Goal: Task Accomplishment & Management: Manage account settings

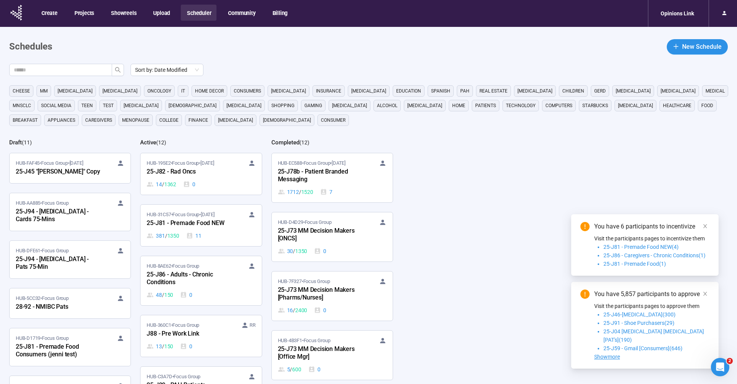
click at [321, 61] on main "Schedules New Schedule Sort by: Date Modified cheese MM [MEDICAL_DATA] [MEDICAL…" at bounding box center [368, 237] width 737 height 421
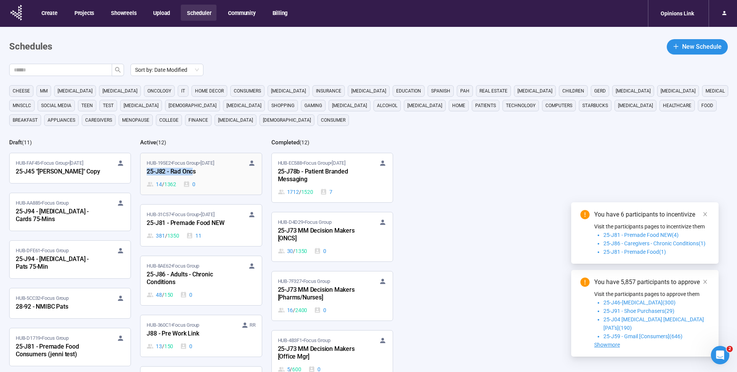
click at [183, 168] on div "25-J82 - Rad Oncs" at bounding box center [189, 172] width 84 height 10
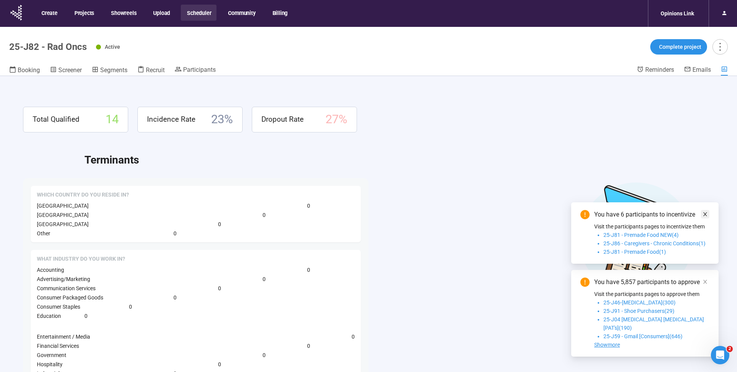
click at [707, 217] on icon "close" at bounding box center [704, 213] width 5 height 5
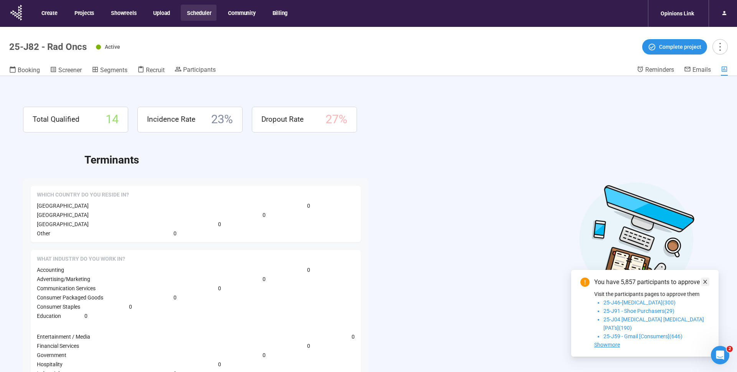
click at [702, 286] on link at bounding box center [705, 281] width 8 height 8
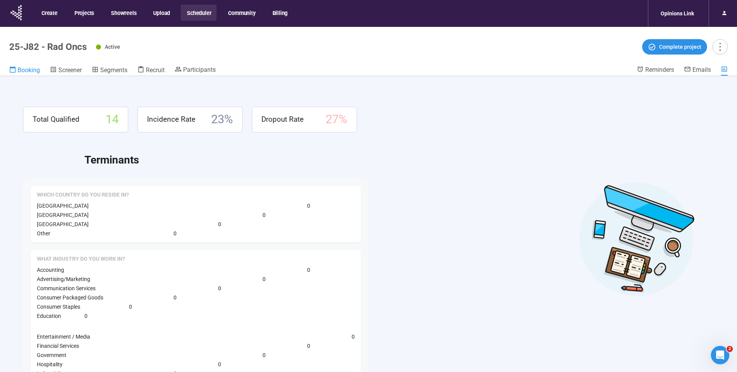
click at [26, 69] on span "Booking" at bounding box center [29, 69] width 22 height 7
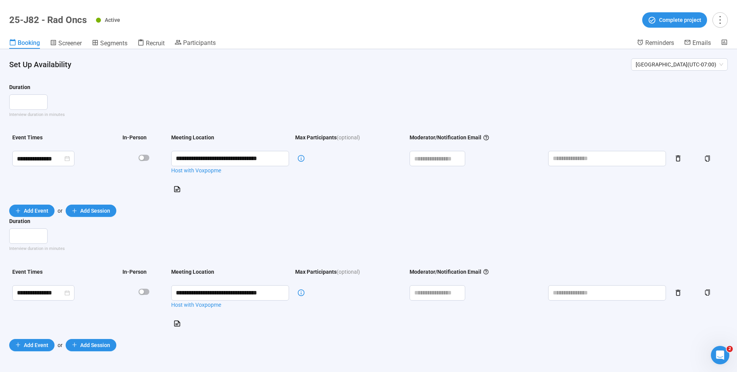
scroll to position [27, 0]
click at [320, 29] on header "25-J82 - Rad Oncs Active Complete project Booking Screener Segments Recruit Par…" at bounding box center [368, 24] width 737 height 49
click at [717, 34] on span "Project details" at bounding box center [704, 37] width 34 height 8
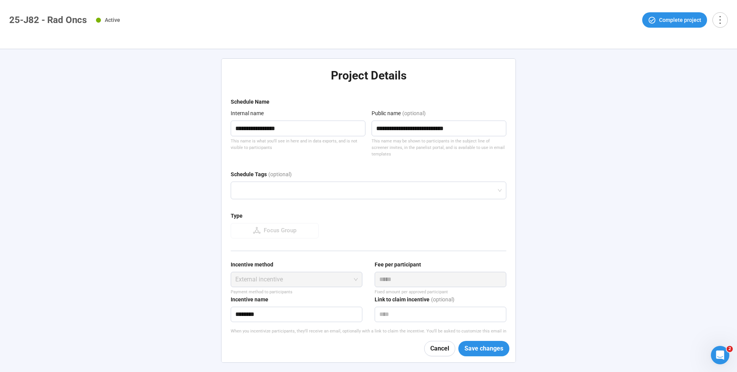
type textarea "**********"
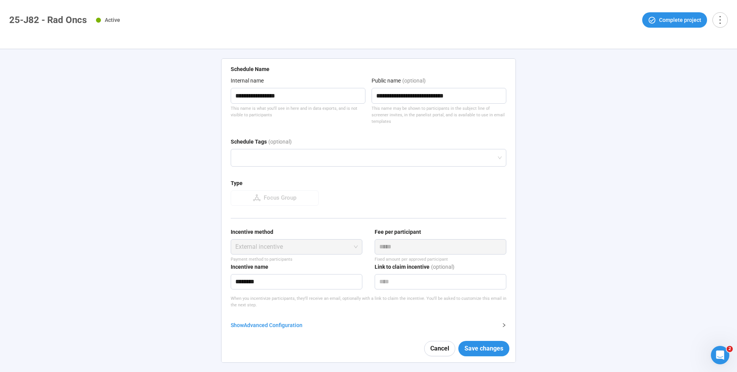
scroll to position [32, 0]
click at [270, 321] on div "Show Advanced Configuration" at bounding box center [364, 325] width 266 height 8
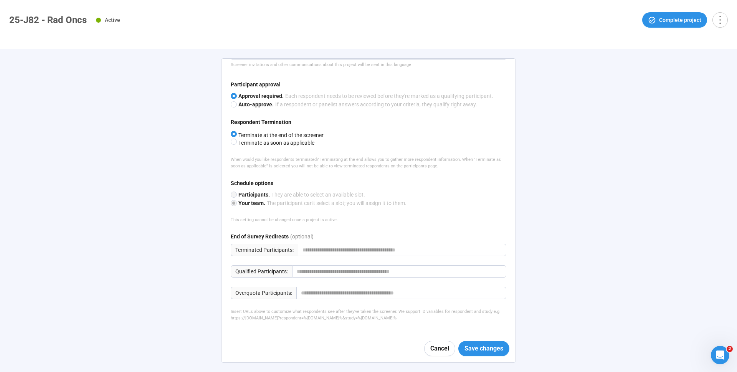
scroll to position [384, 0]
click at [429, 350] on button "Cancel" at bounding box center [439, 348] width 31 height 15
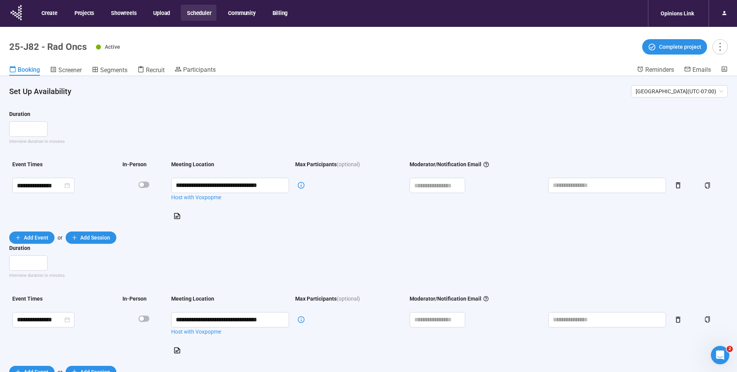
click at [211, 7] on button "Scheduler" at bounding box center [199, 13] width 36 height 16
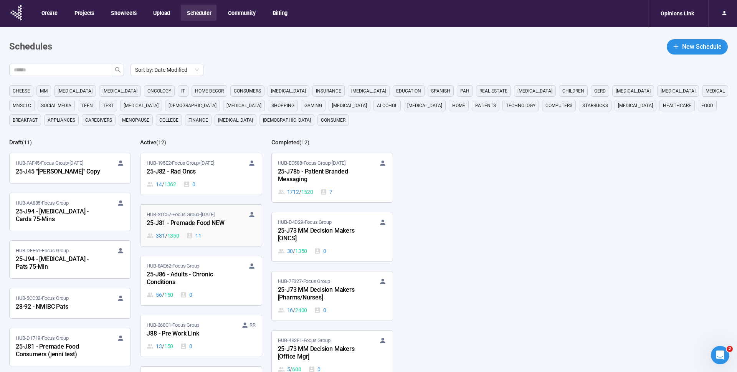
click at [188, 219] on div "25-J81 - Premade Food NEW" at bounding box center [189, 223] width 84 height 10
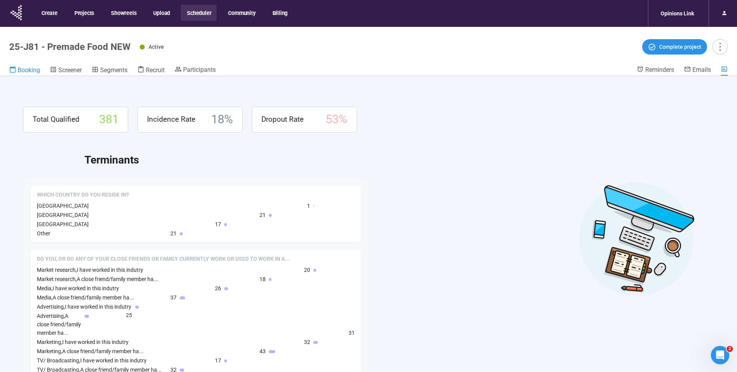
click at [33, 70] on span "Booking" at bounding box center [29, 69] width 22 height 7
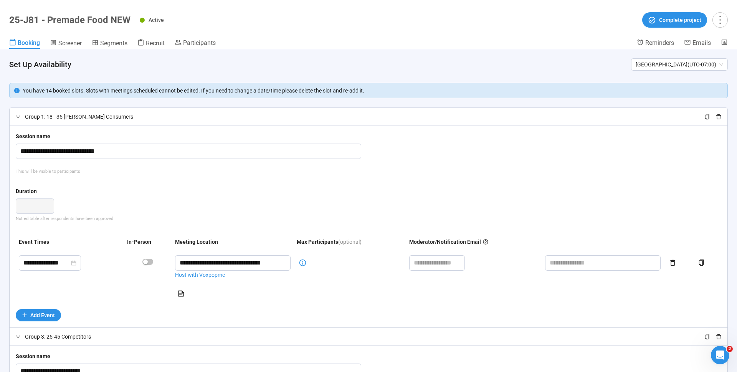
click at [18, 117] on icon "right" at bounding box center [18, 116] width 5 height 5
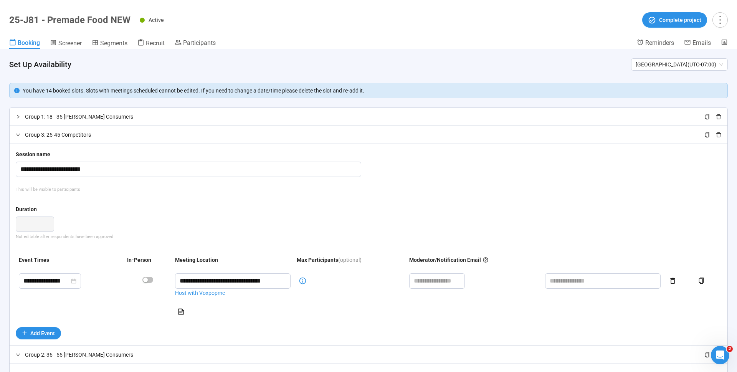
click at [20, 135] on icon "right" at bounding box center [18, 134] width 5 height 5
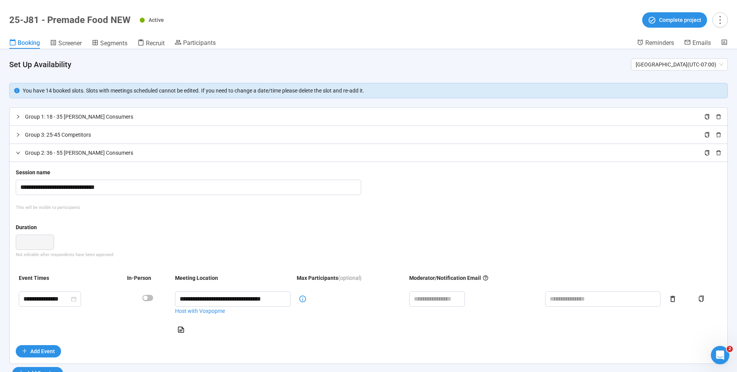
click at [18, 153] on icon "right" at bounding box center [18, 152] width 5 height 5
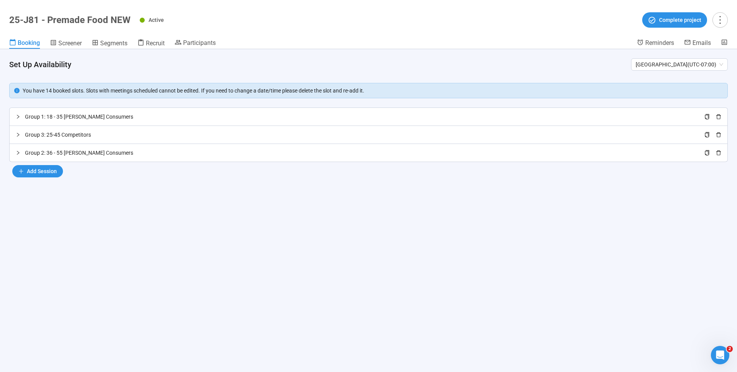
click at [17, 118] on icon "right" at bounding box center [18, 117] width 2 height 4
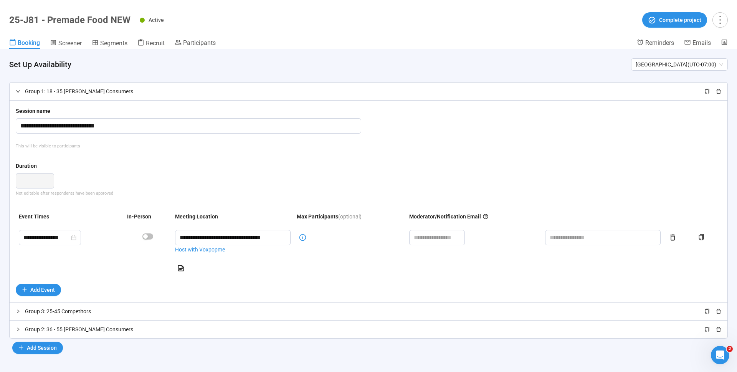
scroll to position [27, 0]
click at [17, 311] on icon "right" at bounding box center [18, 311] width 5 height 5
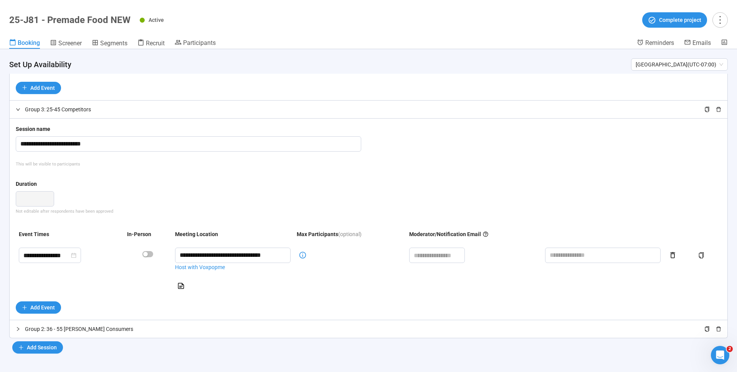
scroll to position [227, 0]
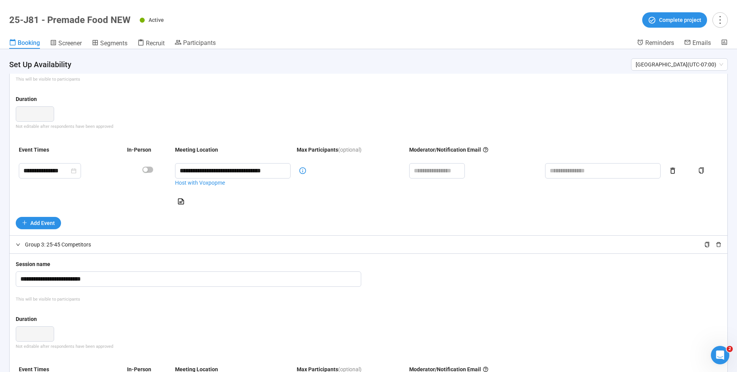
click at [20, 244] on icon "right" at bounding box center [18, 244] width 5 height 5
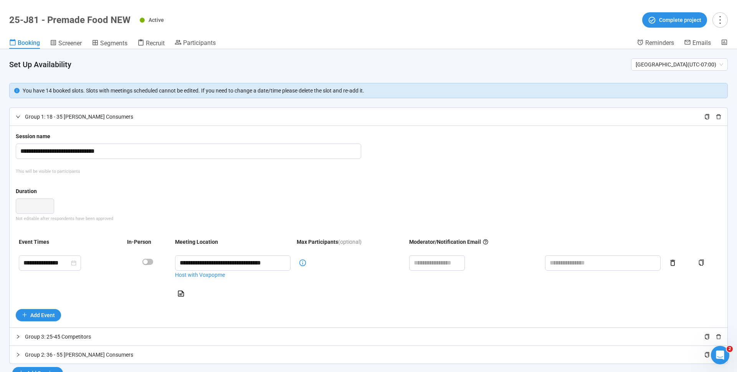
scroll to position [0, 0]
click at [18, 114] on icon "right" at bounding box center [18, 116] width 5 height 5
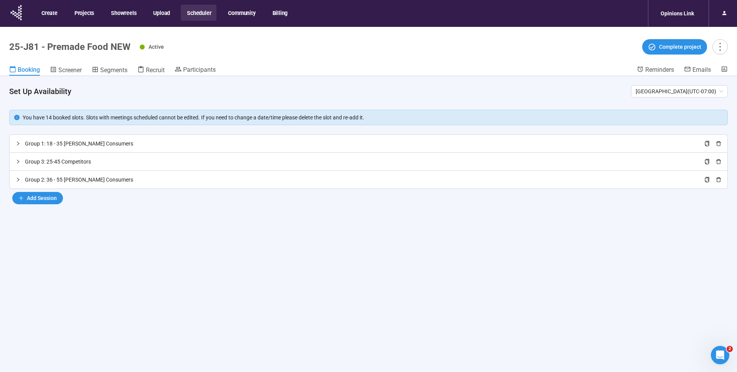
click at [203, 15] on button "Scheduler" at bounding box center [199, 13] width 36 height 16
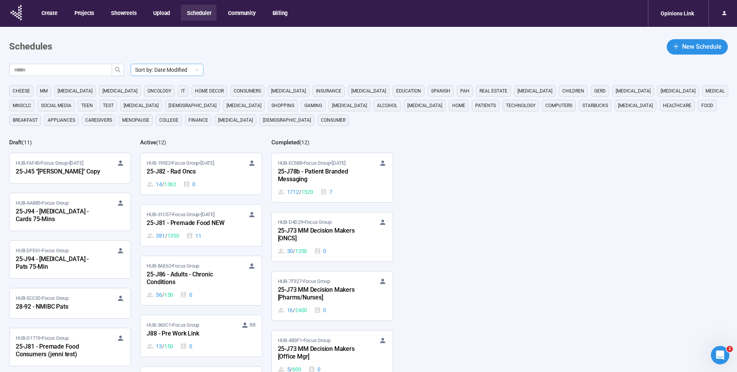
click at [179, 70] on span "Sort by: Date Modified" at bounding box center [167, 70] width 64 height 12
click at [256, 55] on main "Schedules New Schedule Sort by: Date Modified Sort by: Date Modified cheese MM …" at bounding box center [368, 231] width 737 height 409
click at [182, 162] on span "HUB-195E2 • Focus Group • [DATE]" at bounding box center [180, 163] width 67 height 8
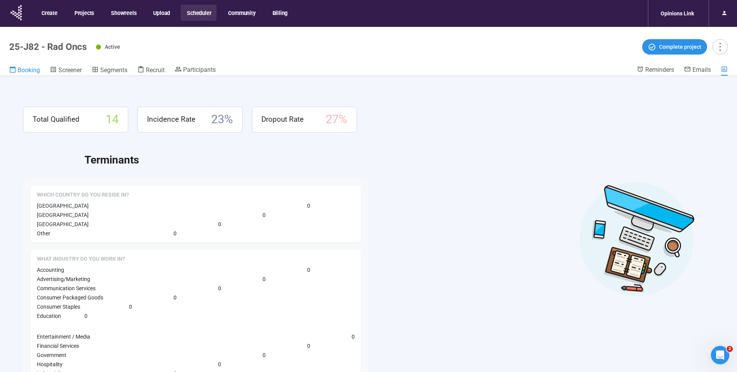
click at [35, 69] on span "Booking" at bounding box center [29, 69] width 22 height 7
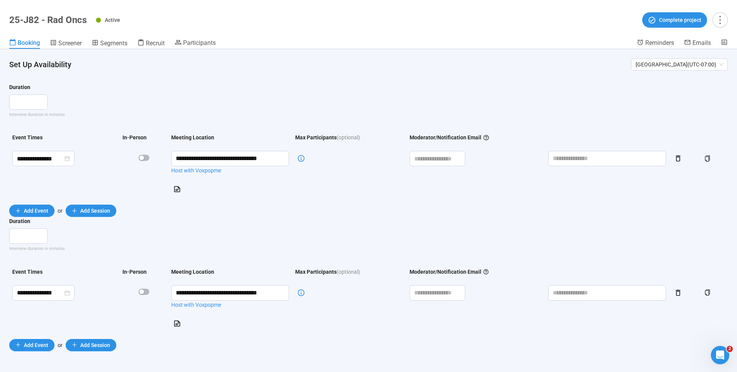
scroll to position [27, 0]
click at [158, 45] on span "Recruit" at bounding box center [155, 43] width 19 height 7
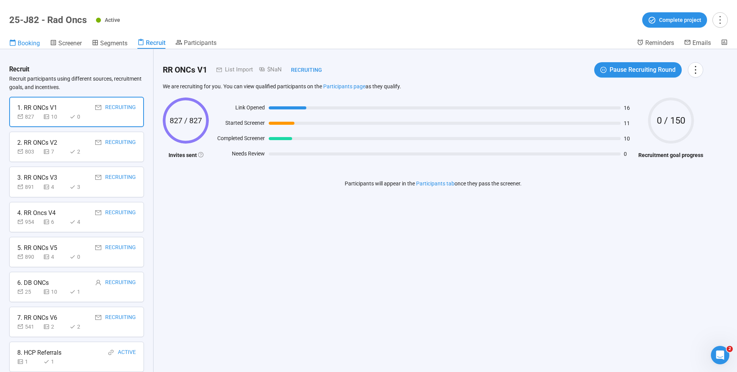
click at [30, 44] on span "Booking" at bounding box center [29, 43] width 22 height 7
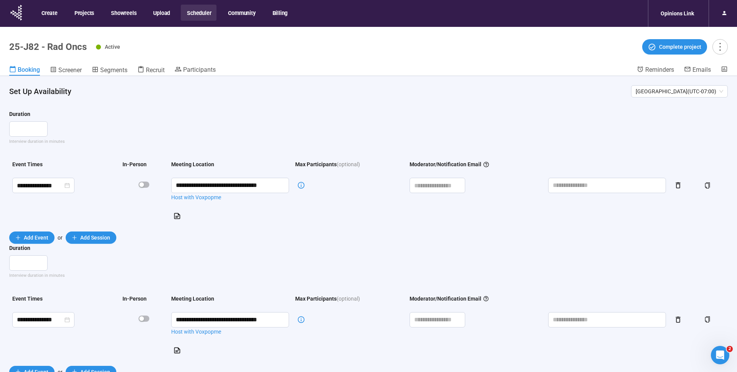
click at [201, 13] on button "Scheduler" at bounding box center [199, 13] width 36 height 16
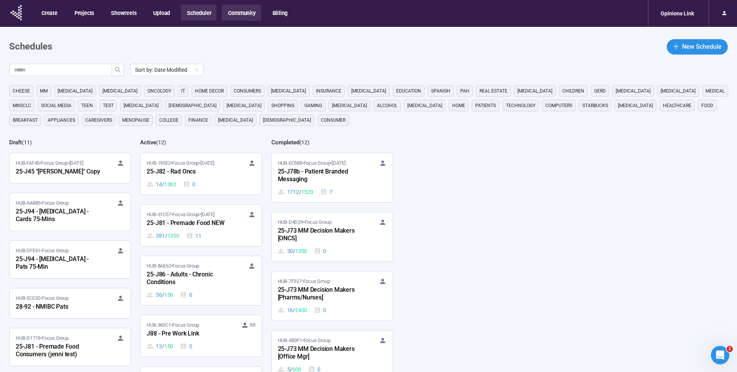
click at [242, 19] on button "Community" at bounding box center [241, 13] width 39 height 16
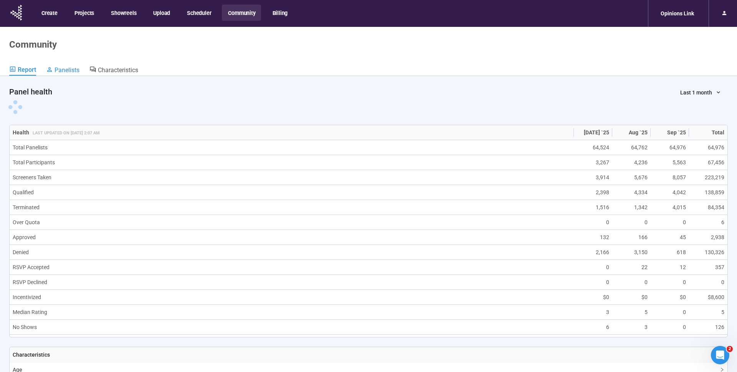
click at [64, 74] on link "Panelists" at bounding box center [62, 71] width 33 height 10
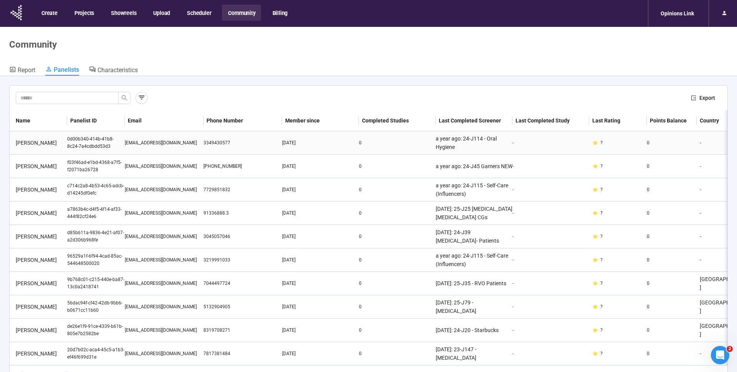
click at [36, 143] on div "[PERSON_NAME]" at bounding box center [40, 143] width 54 height 8
click at [33, 143] on div "[PERSON_NAME]" at bounding box center [40, 143] width 54 height 8
click at [31, 141] on div "[PERSON_NAME] Member since [DATE] Panelist ID 0d00b340-414b-41b8-8c24-7a4cdbdd5…" at bounding box center [368, 186] width 737 height 372
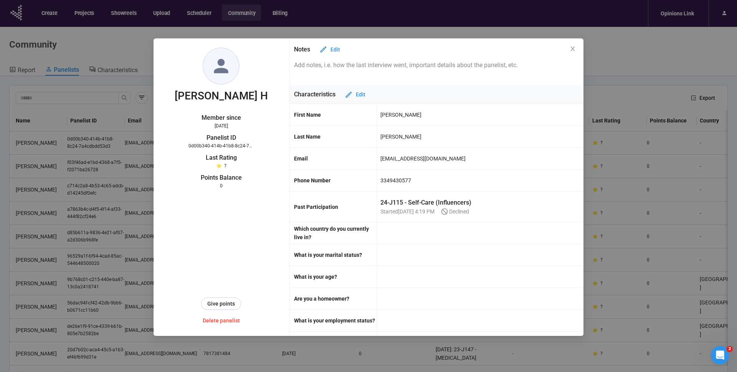
click at [167, 44] on div "[PERSON_NAME] Member since [DATE] Panelist ID 0d00b340-414b-41b8-8c24-7a4cdbdd5…" at bounding box center [221, 186] width 136 height 297
click at [573, 47] on icon "close" at bounding box center [572, 49] width 6 height 6
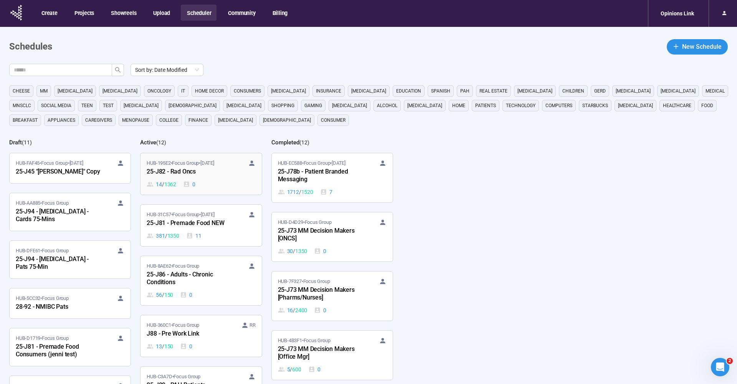
click at [188, 166] on span "HUB-195E2 • Focus Group • [DATE]" at bounding box center [180, 163] width 67 height 8
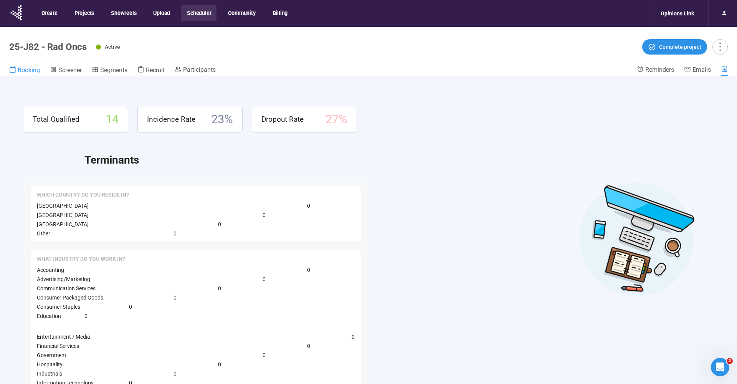
click at [33, 69] on span "Booking" at bounding box center [29, 69] width 22 height 7
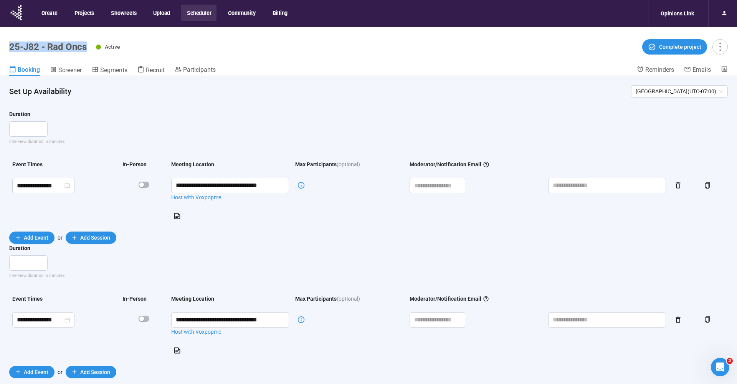
drag, startPoint x: 10, startPoint y: 47, endPoint x: 85, endPoint y: 48, distance: 75.2
click at [86, 48] on h1 "25-J82 - Rad Oncs" at bounding box center [48, 46] width 78 height 11
copy h1 "25-J82 - Rad Oncs"
click at [262, 46] on div "Active Complete project" at bounding box center [412, 46] width 632 height 15
